Goal: Information Seeking & Learning: Learn about a topic

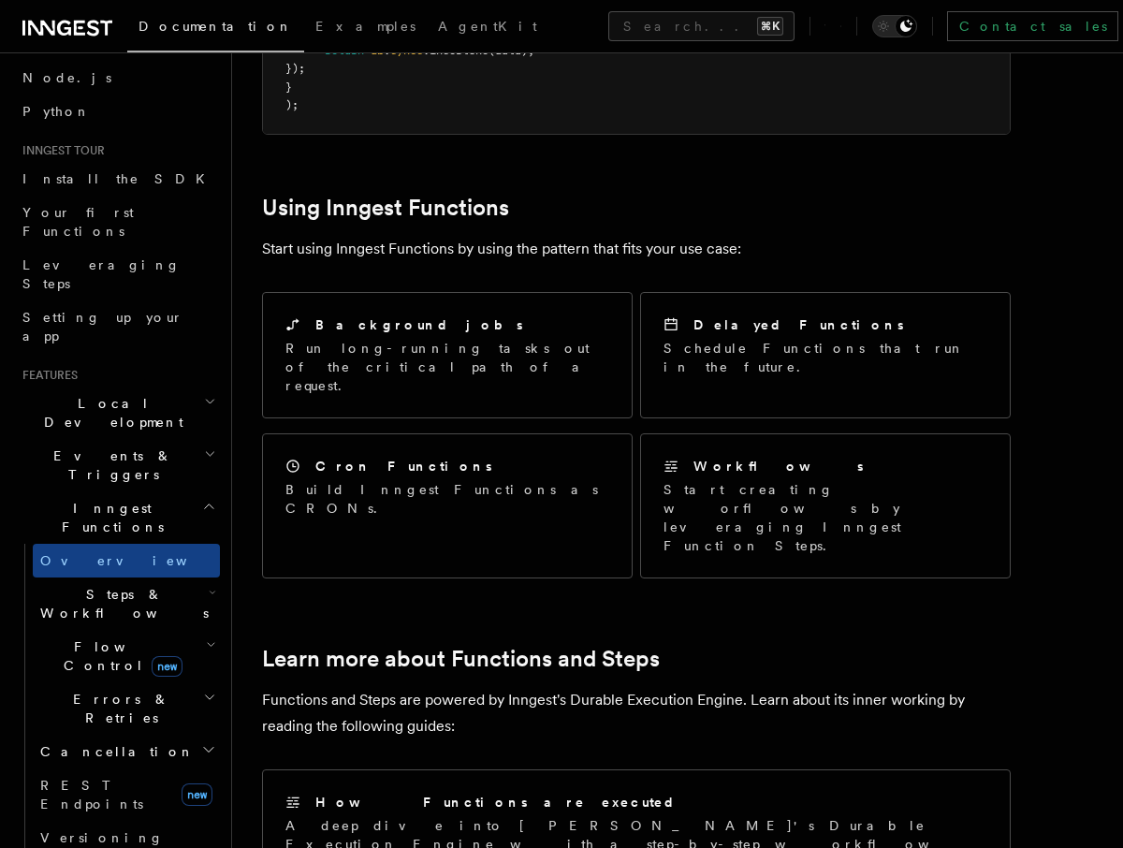
scroll to position [836, 0]
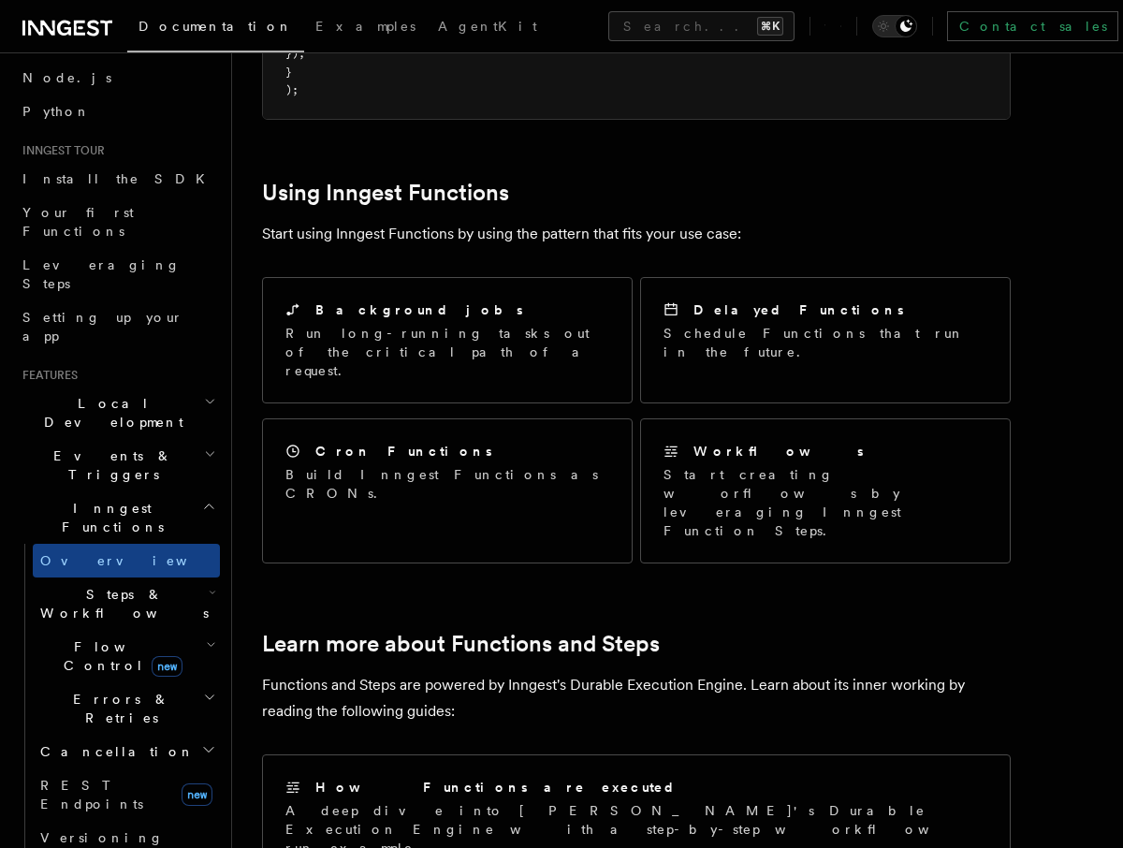
click at [95, 585] on span "Steps & Workflows" at bounding box center [121, 603] width 176 height 37
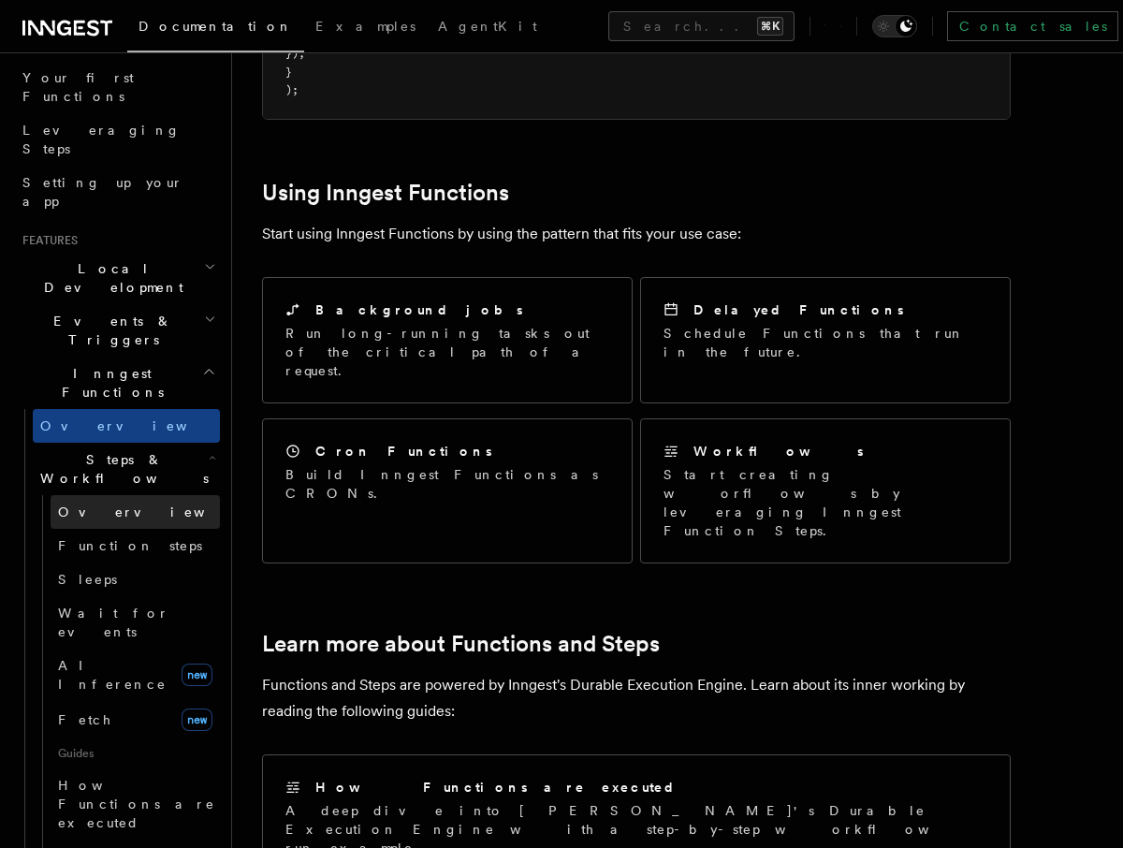
scroll to position [245, 0]
click at [99, 447] on span "Steps & Workflows" at bounding box center [121, 465] width 176 height 37
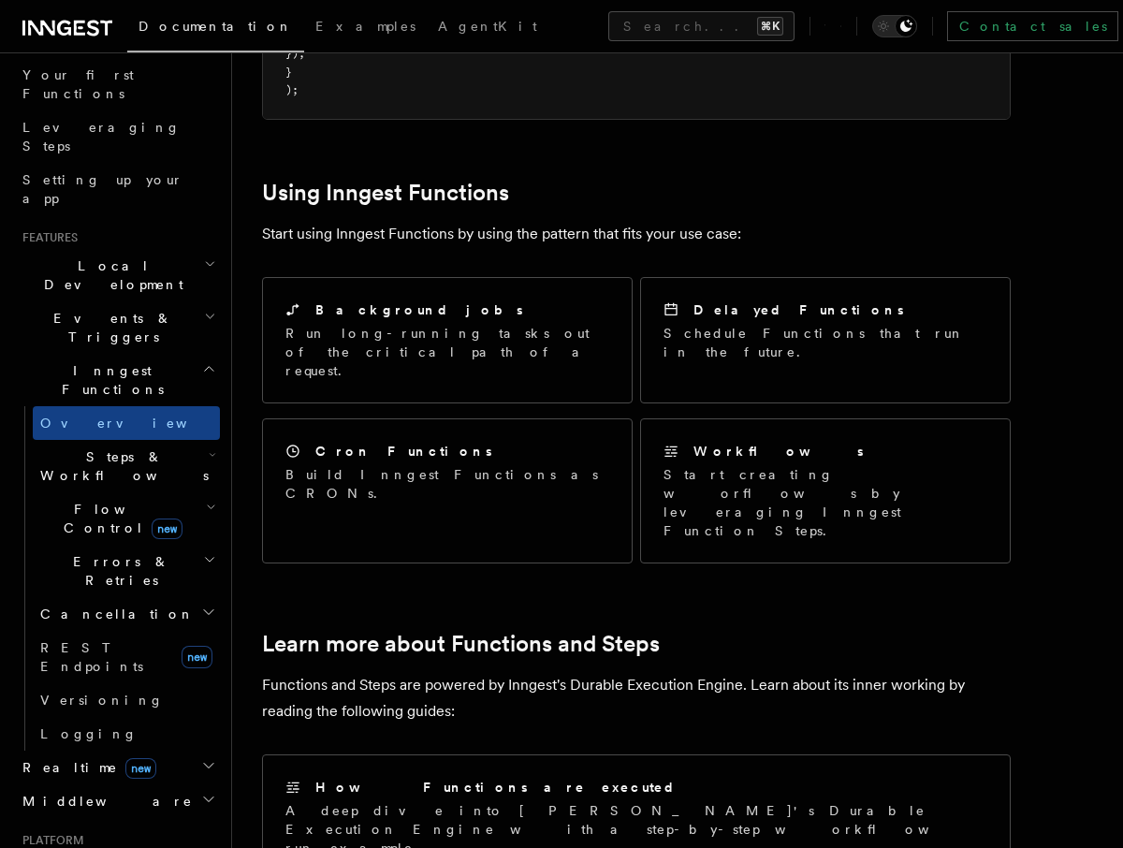
click at [84, 447] on span "Steps & Workflows" at bounding box center [121, 465] width 176 height 37
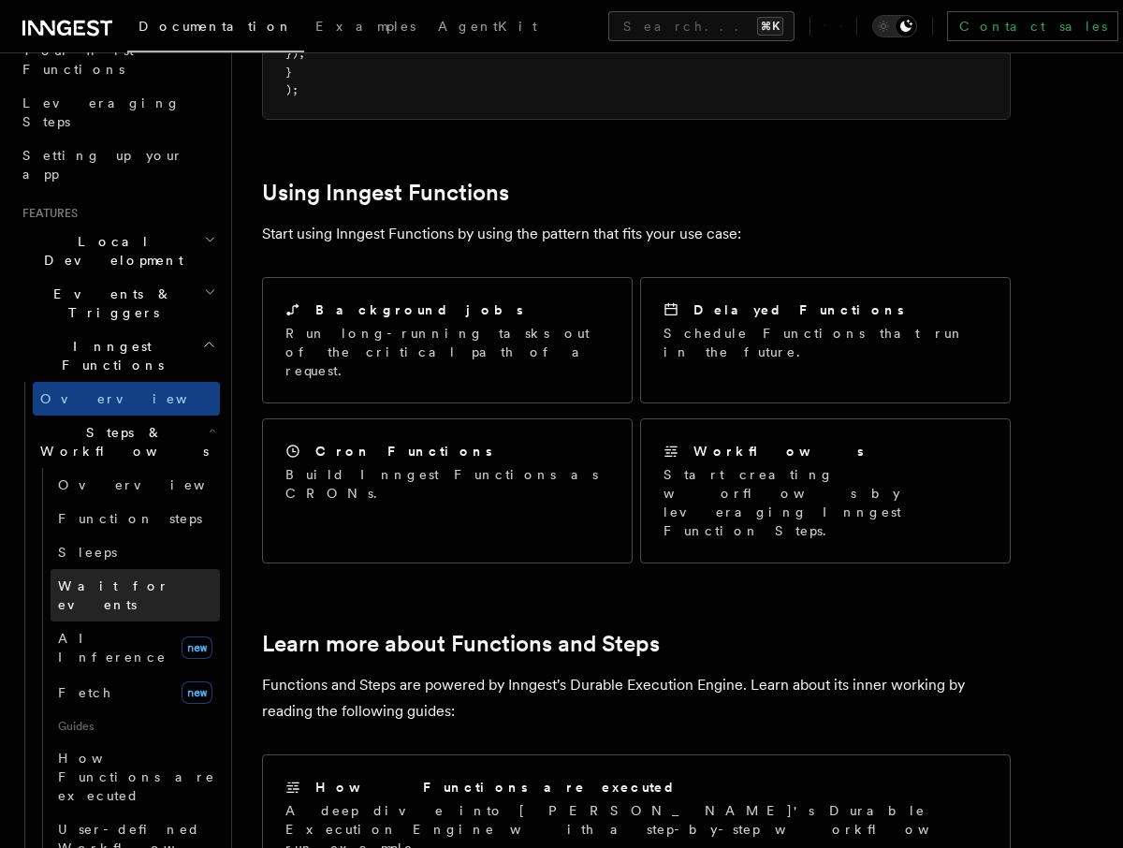
scroll to position [277, 0]
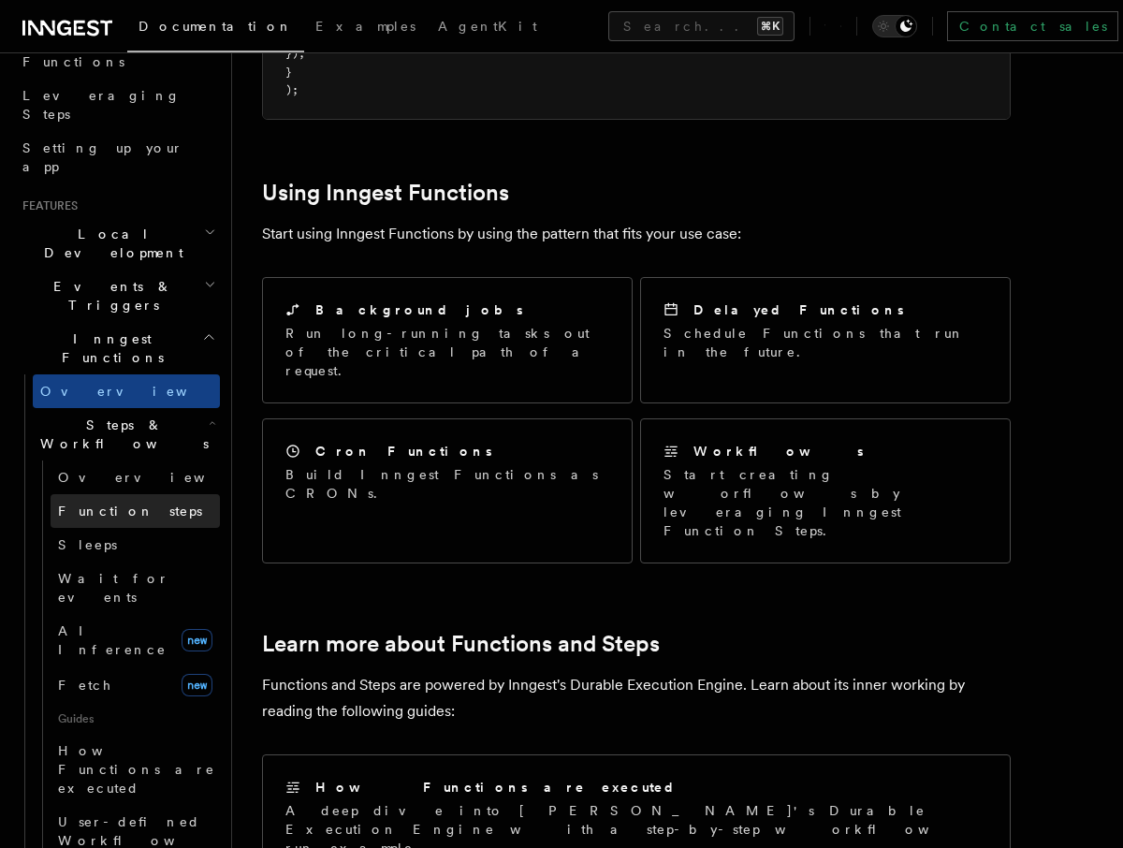
click at [96, 502] on span "Function steps" at bounding box center [130, 511] width 144 height 19
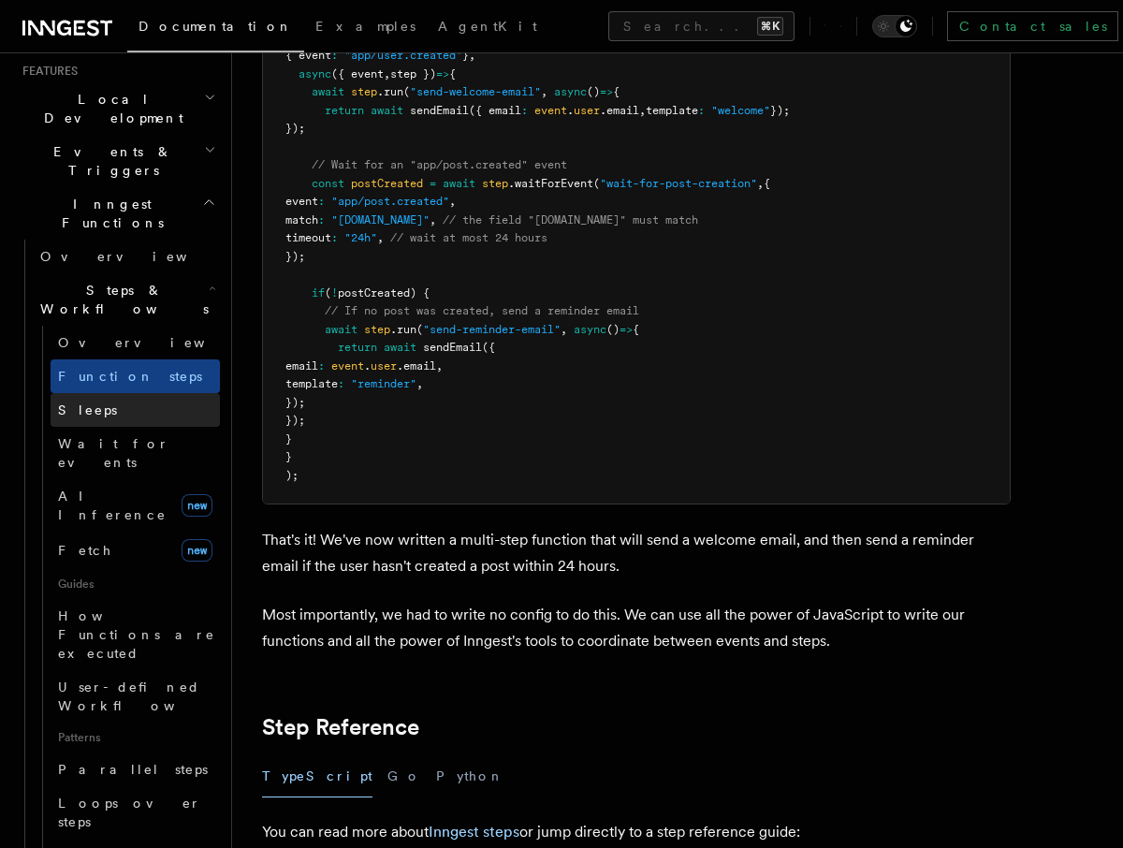
scroll to position [429, 0]
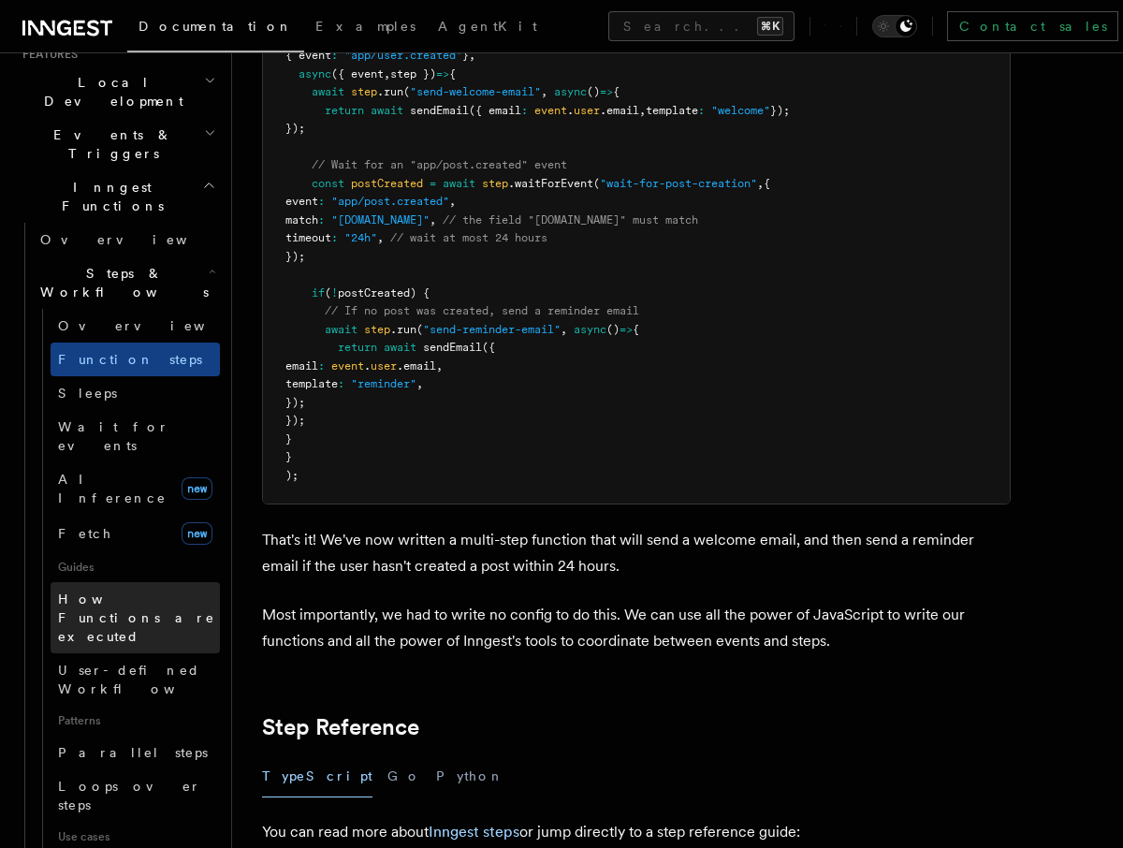
click at [100, 591] on span "How Functions are executed" at bounding box center [136, 617] width 157 height 52
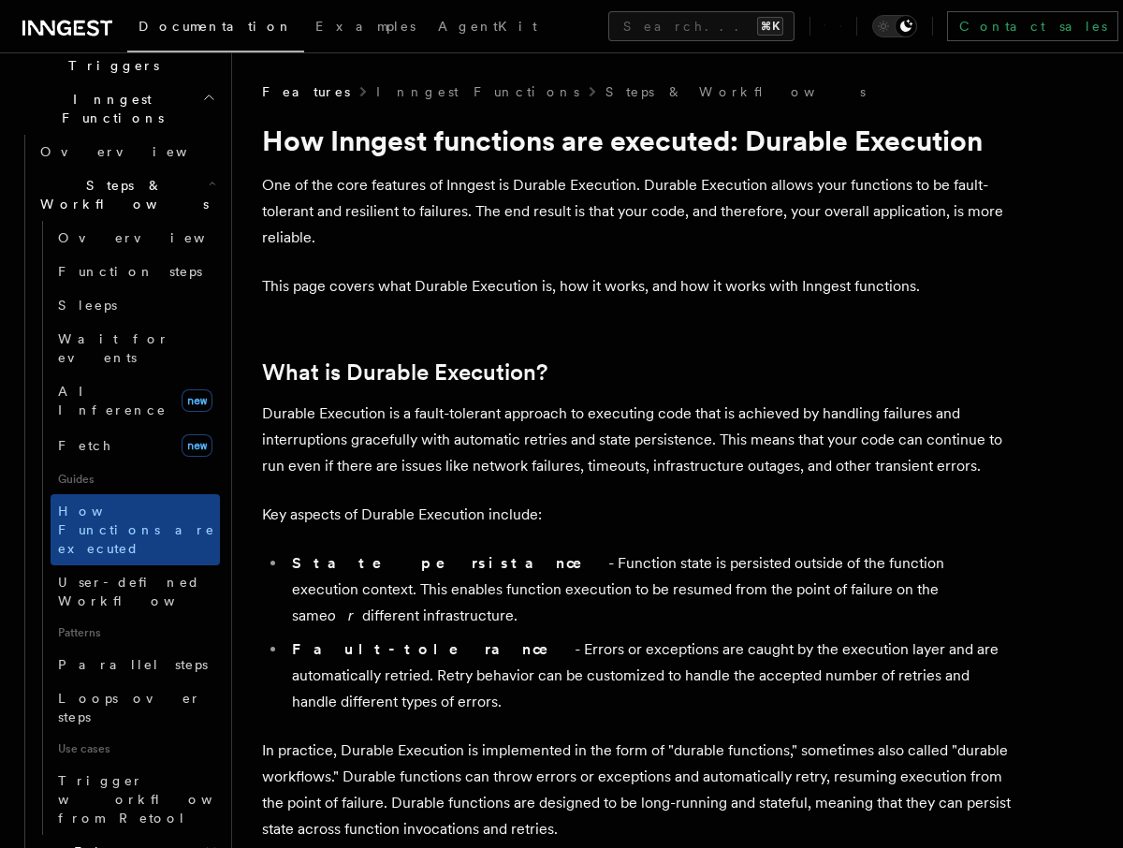
scroll to position [518, 0]
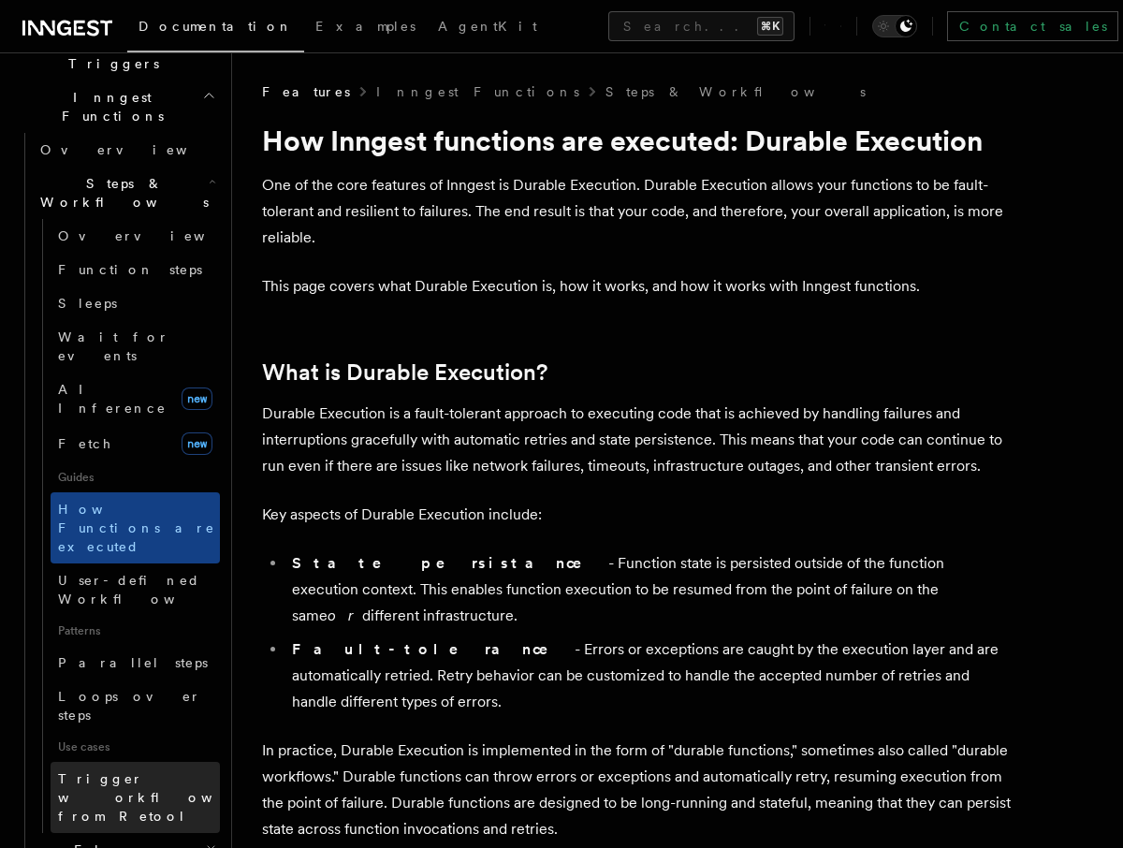
click at [127, 769] on span "Trigger workflows from Retool" at bounding box center [161, 797] width 206 height 56
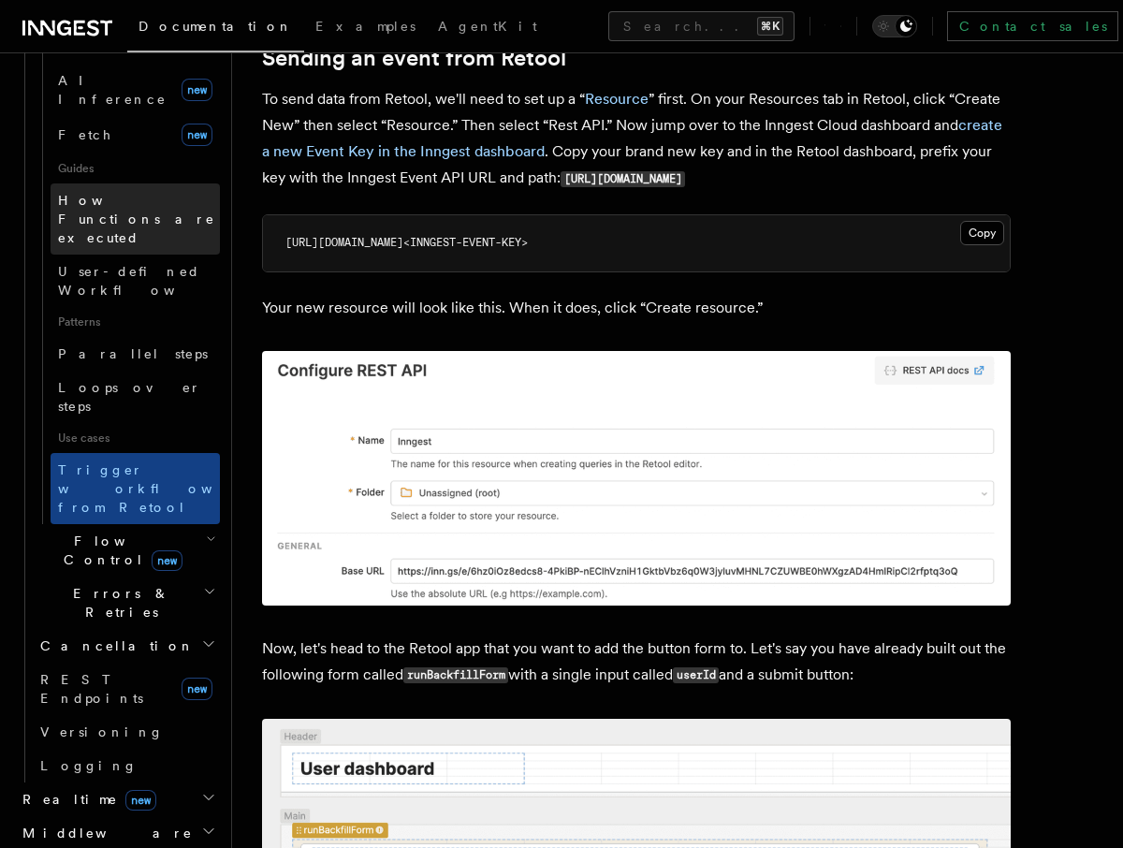
scroll to position [836, 0]
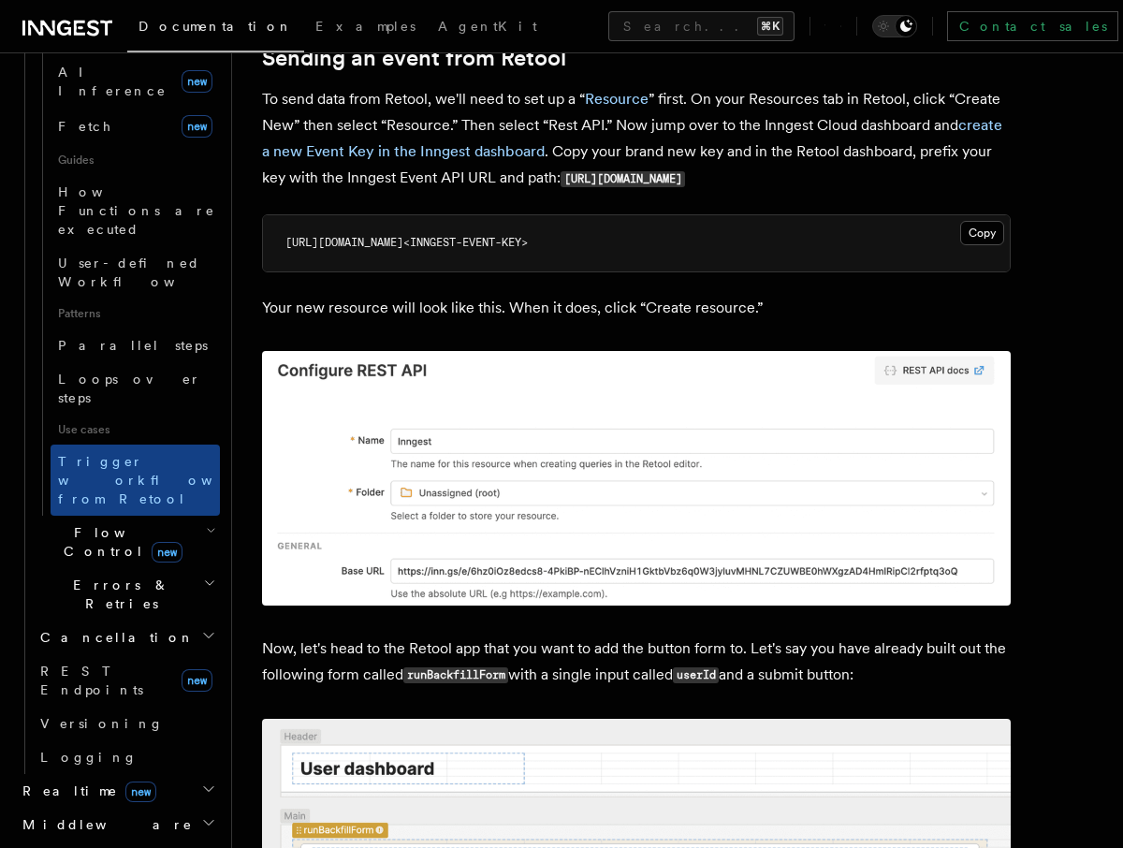
click at [110, 808] on h2 "Middleware" at bounding box center [117, 825] width 205 height 34
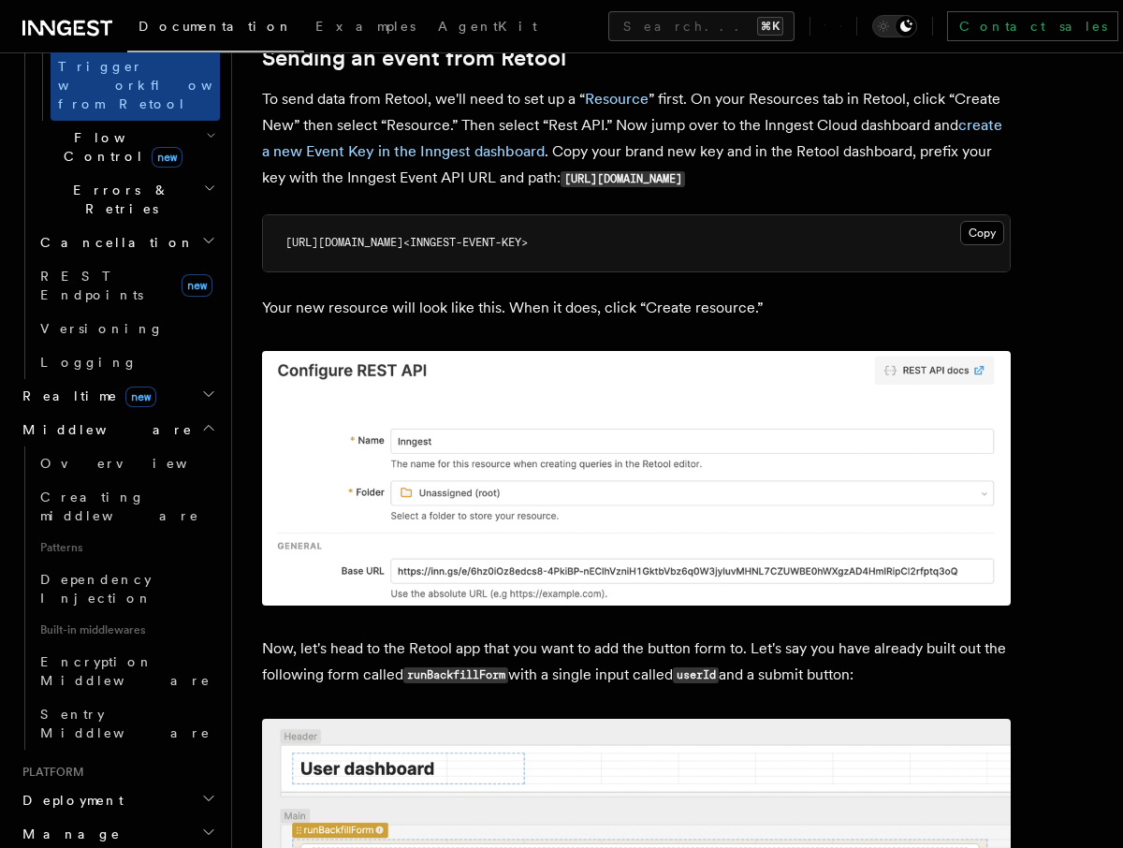
scroll to position [1233, 0]
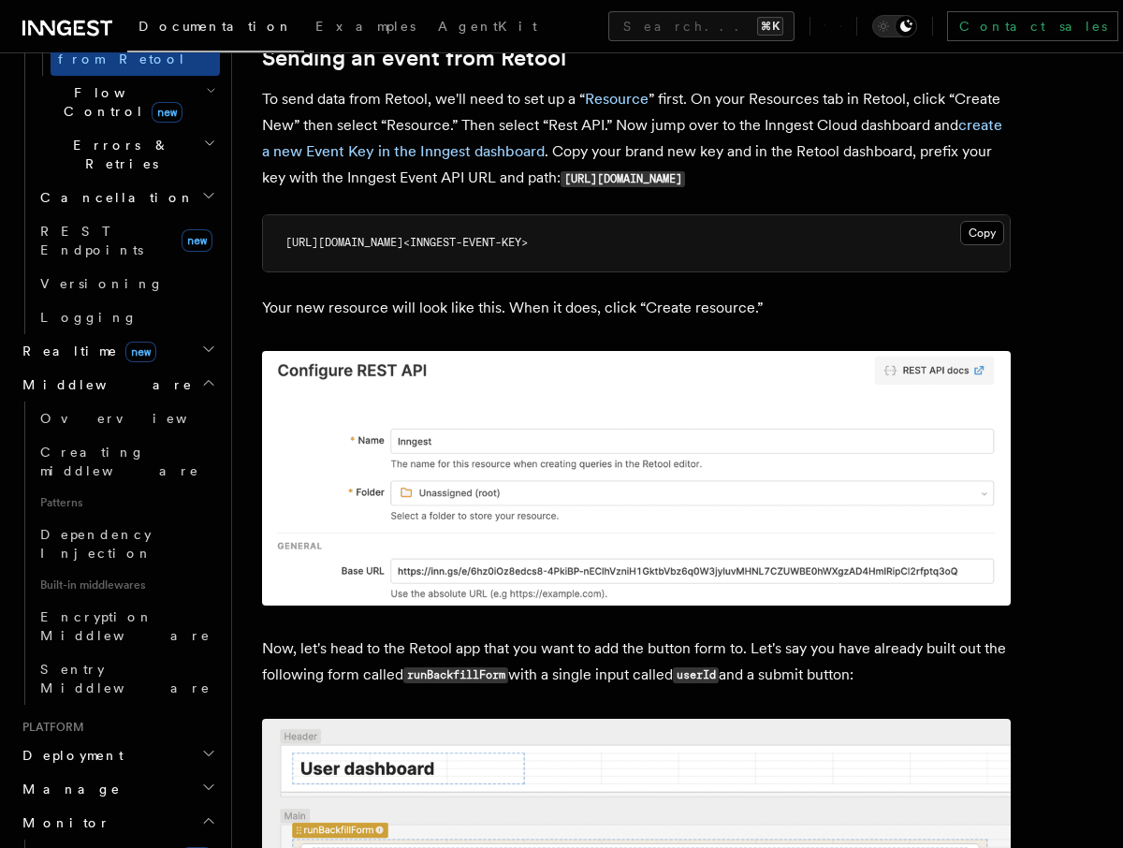
scroll to position [1278, 0]
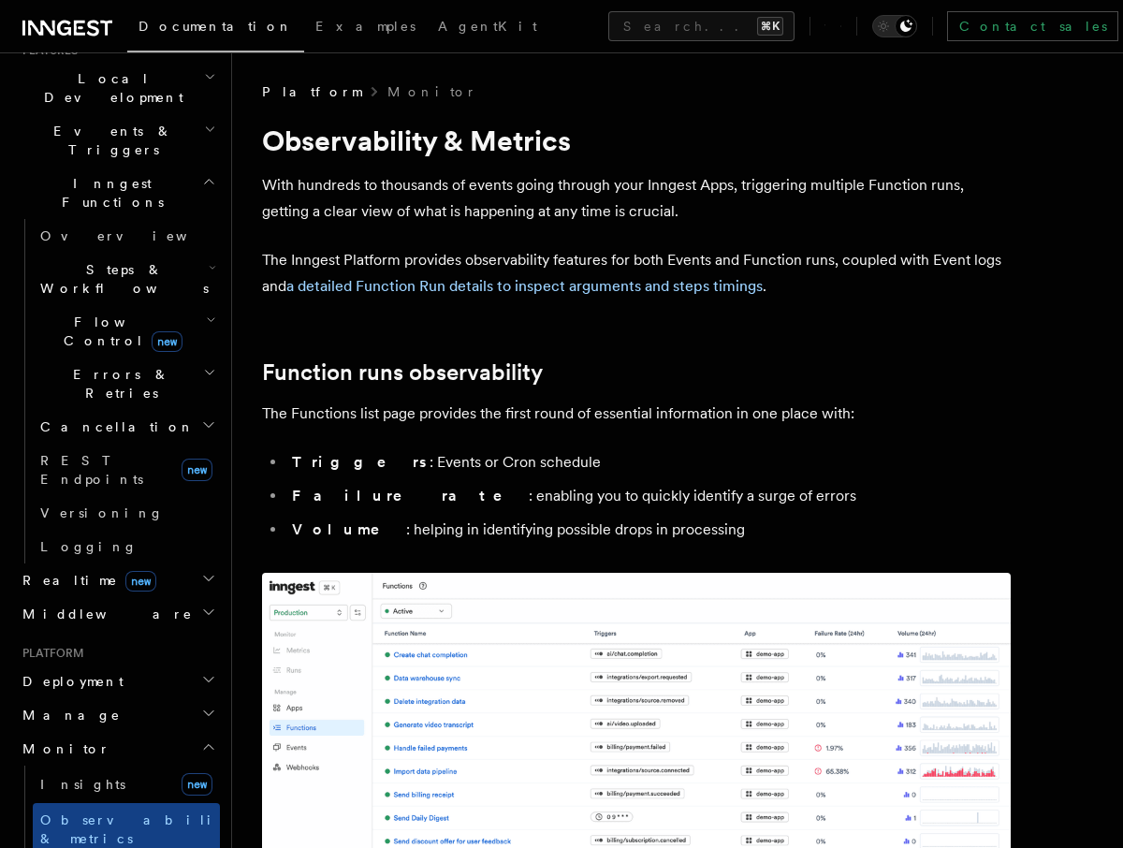
scroll to position [390, 0]
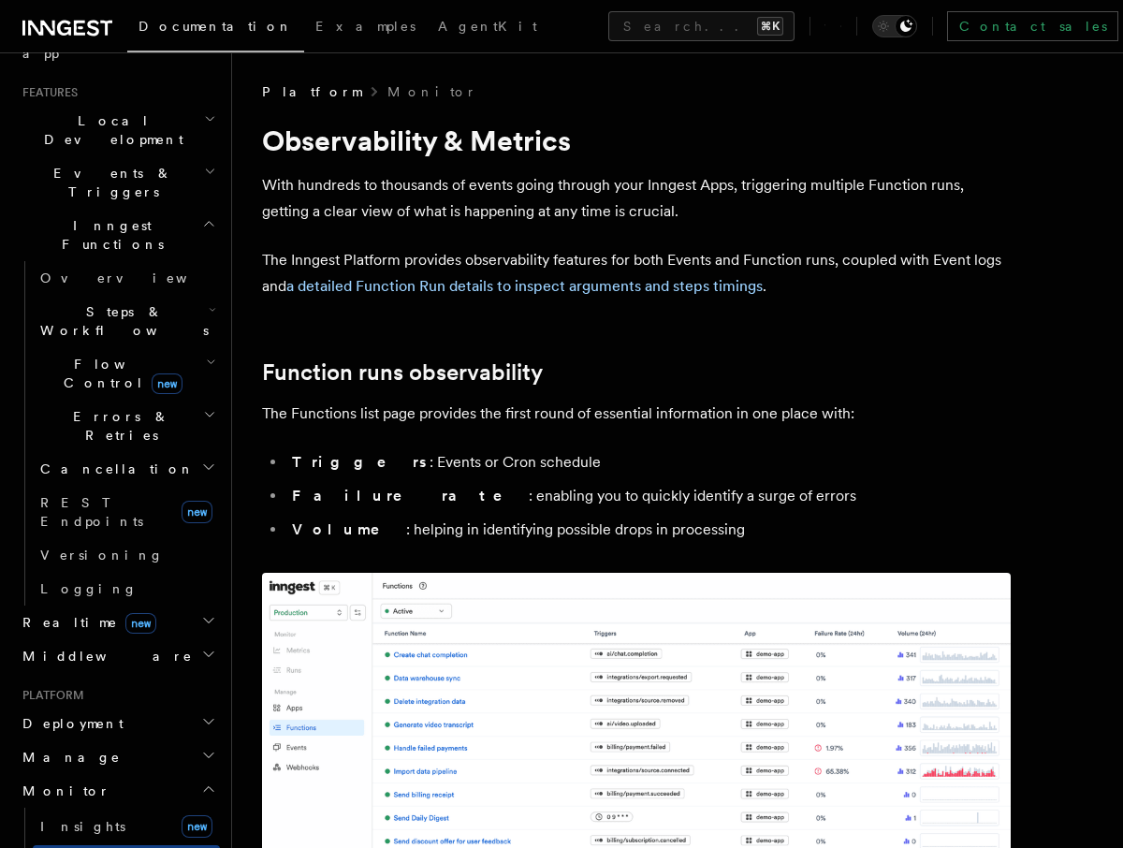
click at [184, 774] on h2 "Monitor" at bounding box center [117, 791] width 205 height 34
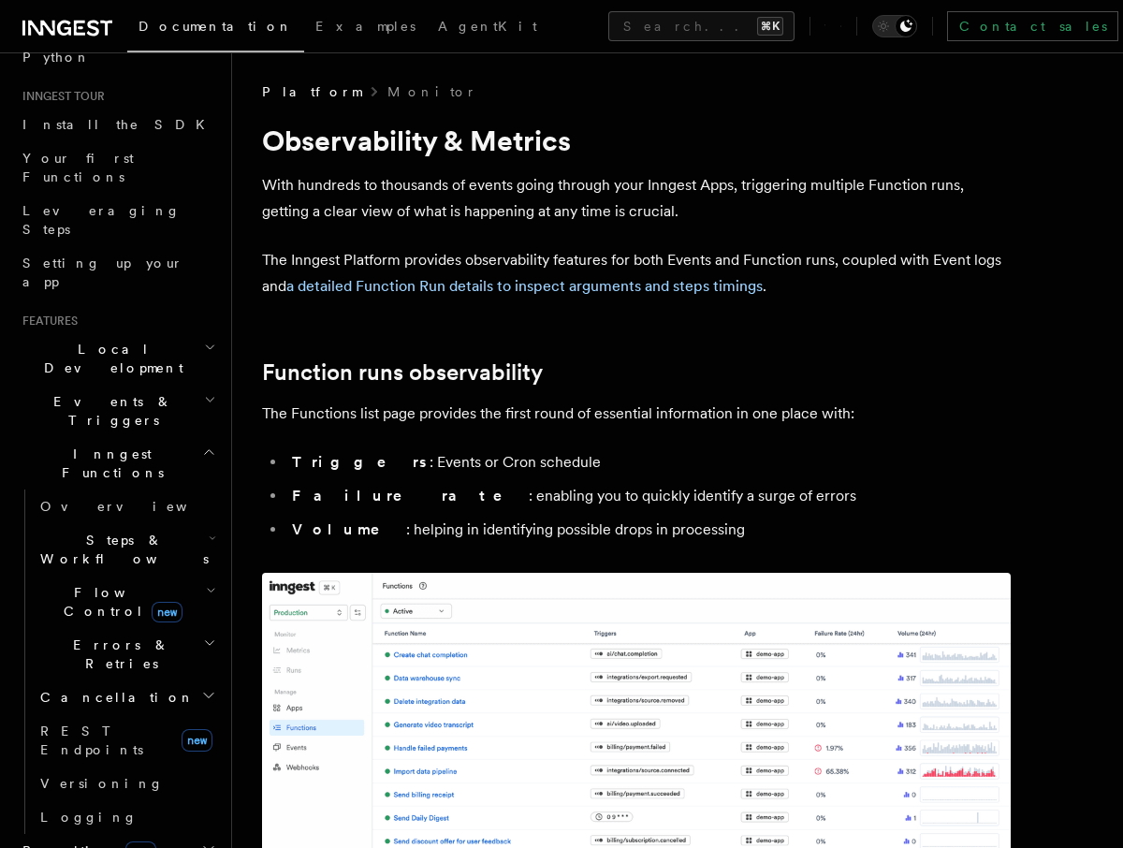
scroll to position [161, 0]
click at [145, 386] on h2 "Events & Triggers" at bounding box center [117, 412] width 205 height 52
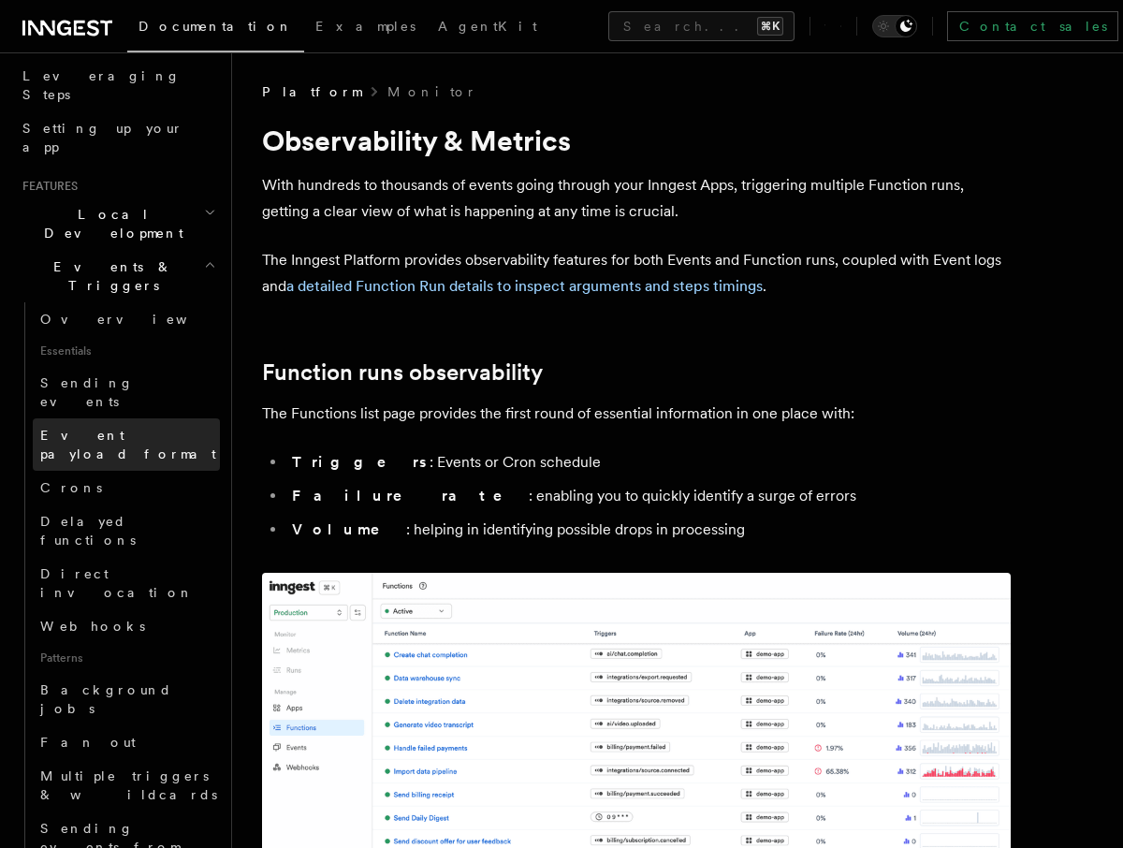
scroll to position [294, 0]
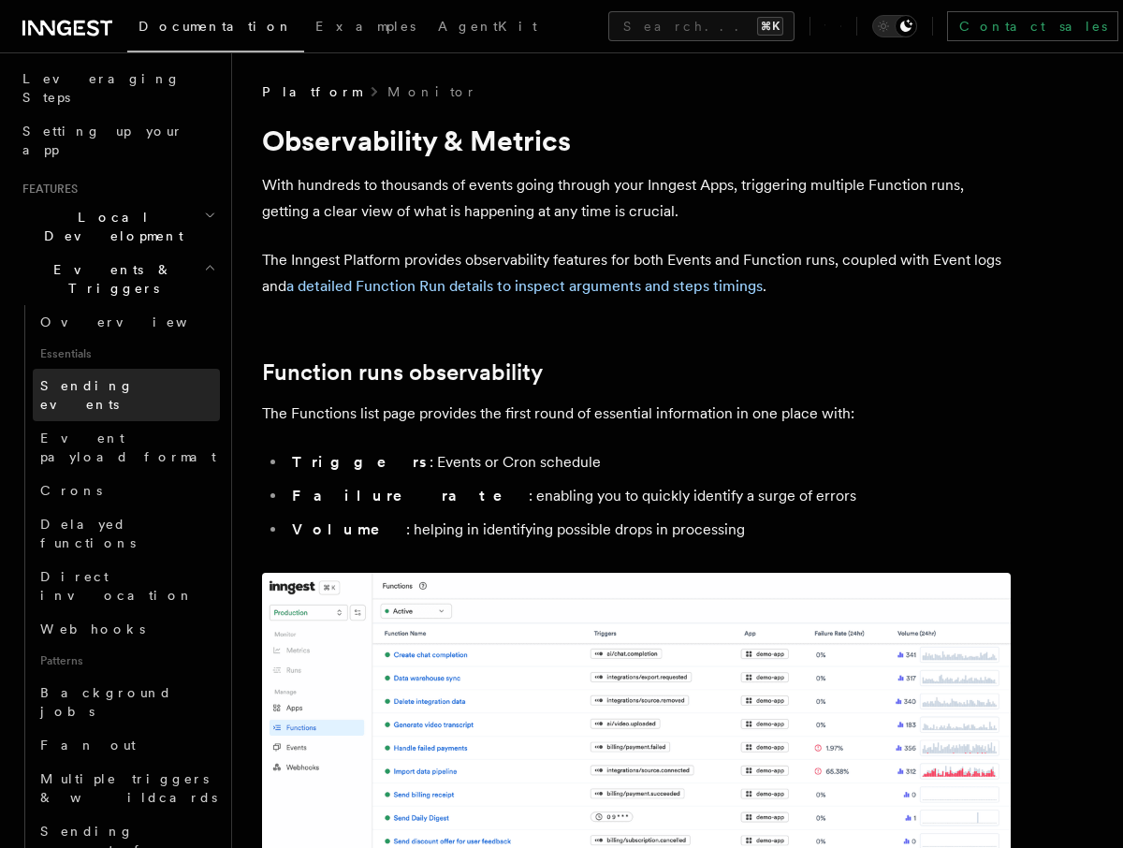
click at [96, 378] on span "Sending events" at bounding box center [87, 395] width 94 height 34
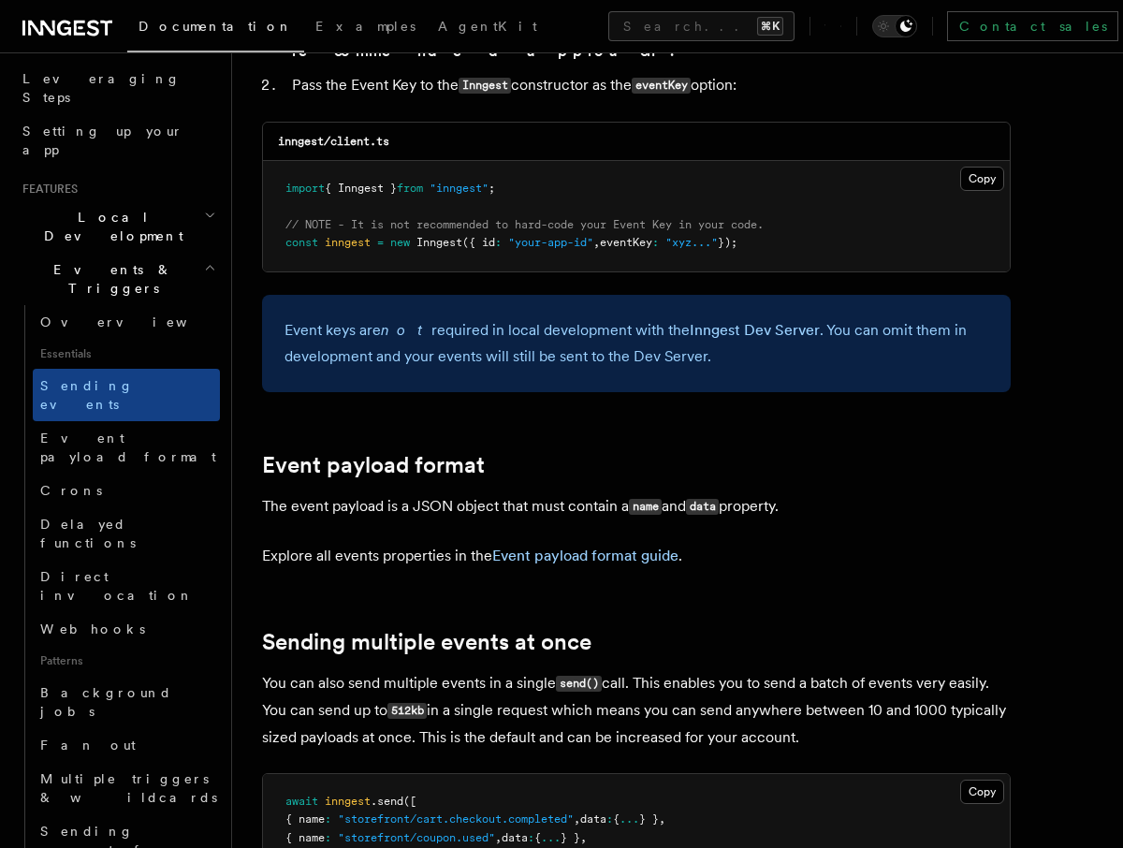
scroll to position [1793, 0]
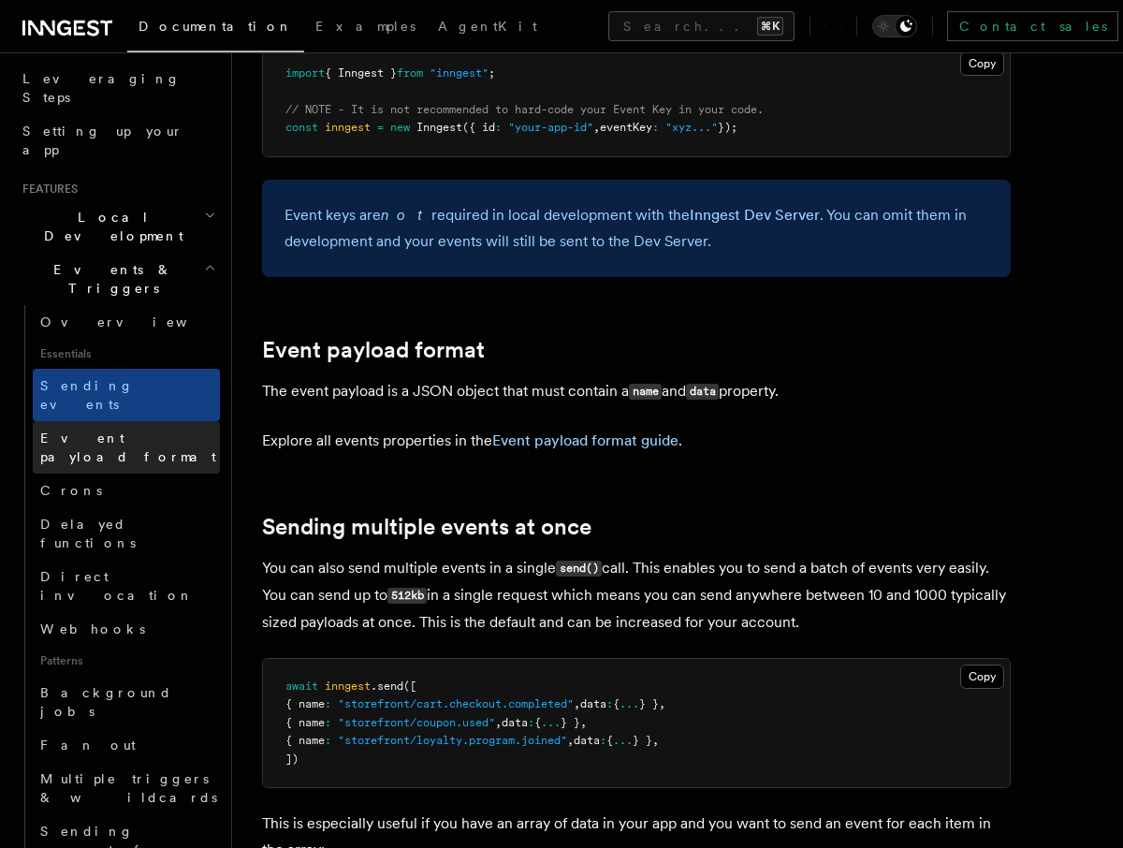
click at [113, 430] on span "Event payload format" at bounding box center [128, 447] width 176 height 34
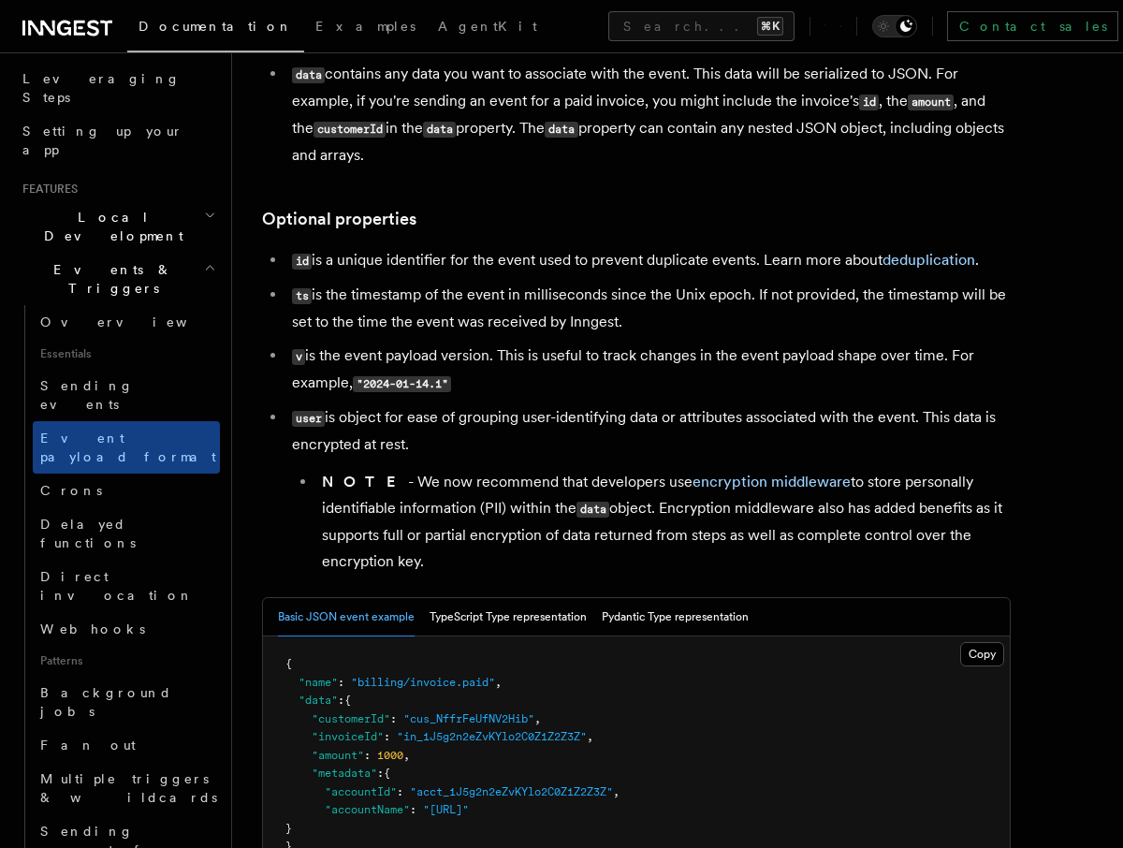
scroll to position [311, 0]
